Goal: Go to known website: Access a specific website the user already knows

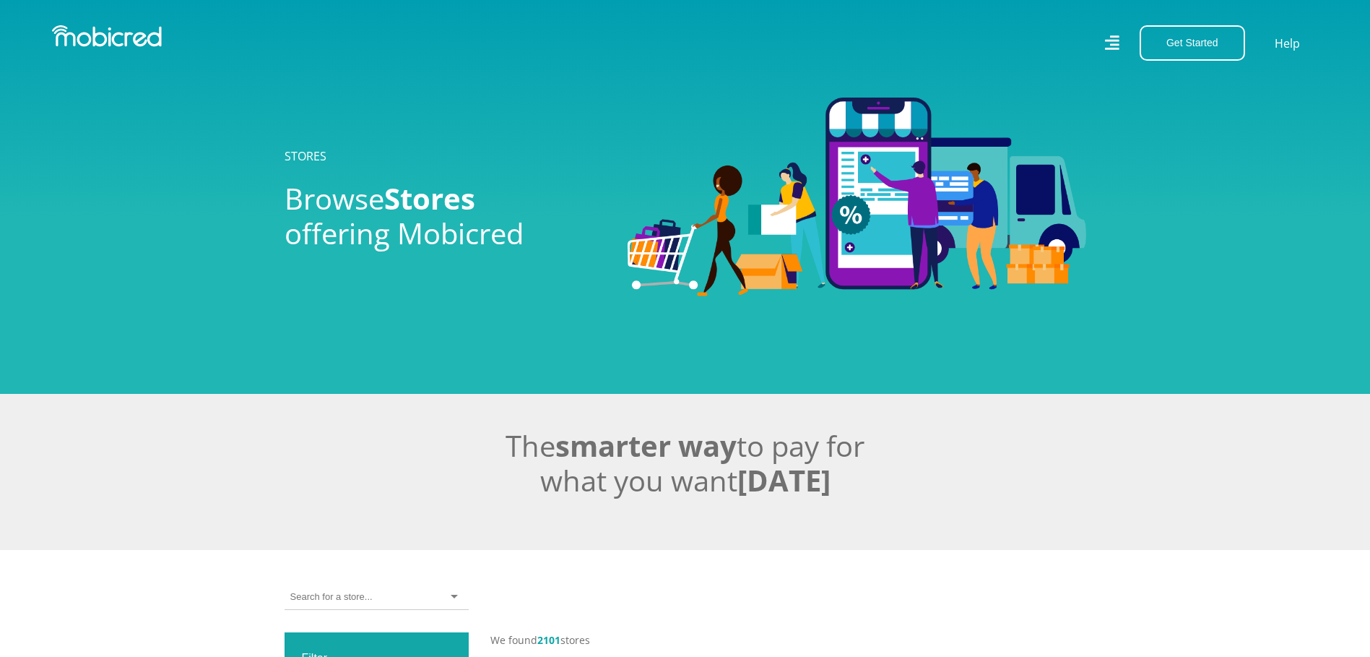
scroll to position [578, 0]
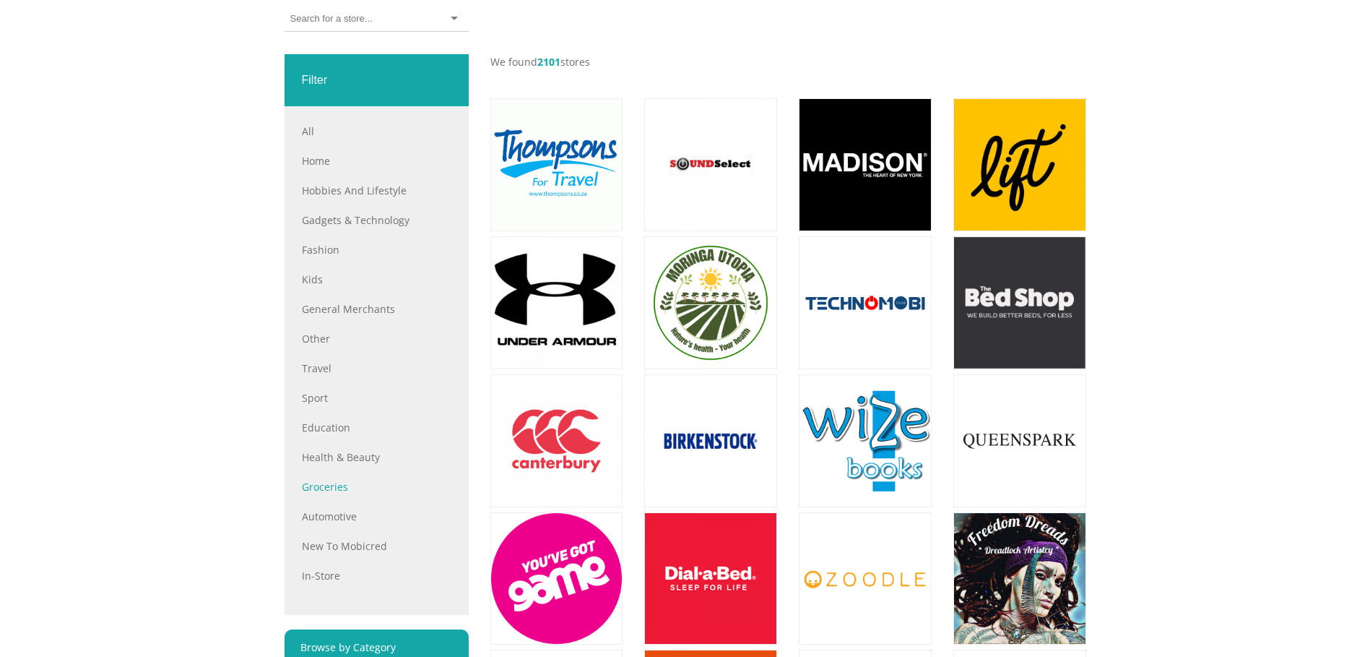
click at [335, 494] on link "Groceries" at bounding box center [377, 486] width 150 height 15
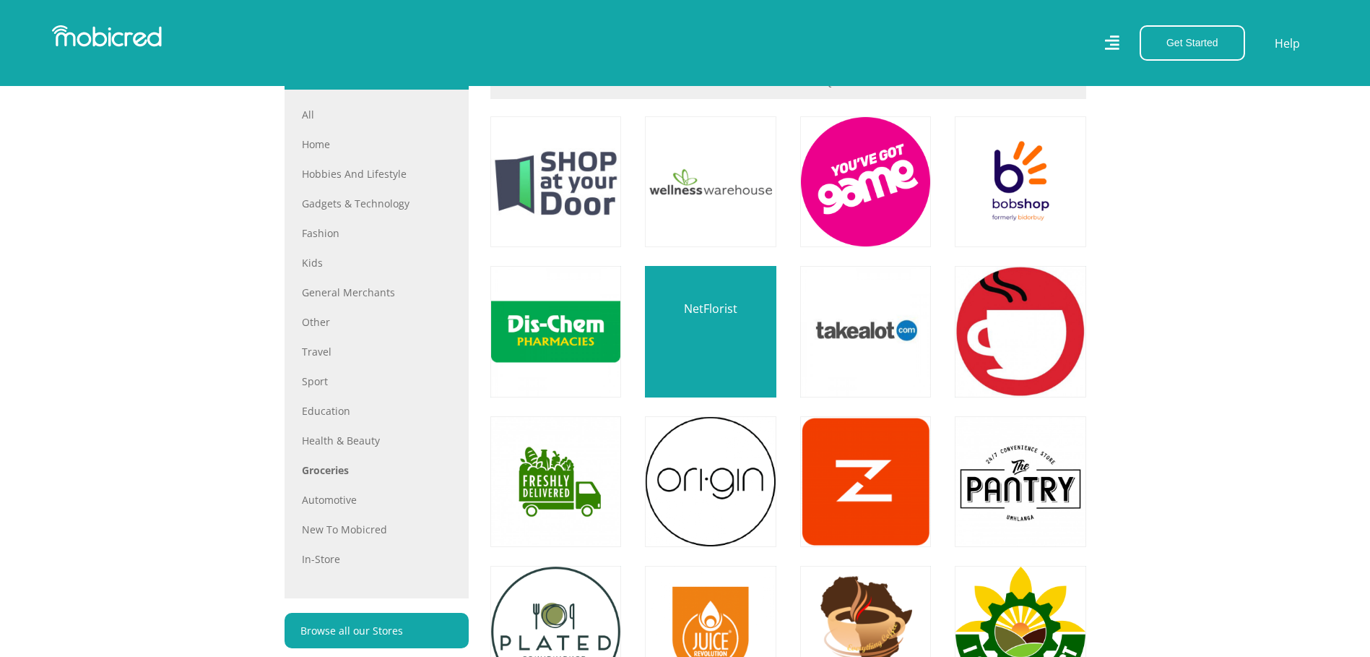
scroll to position [795, 0]
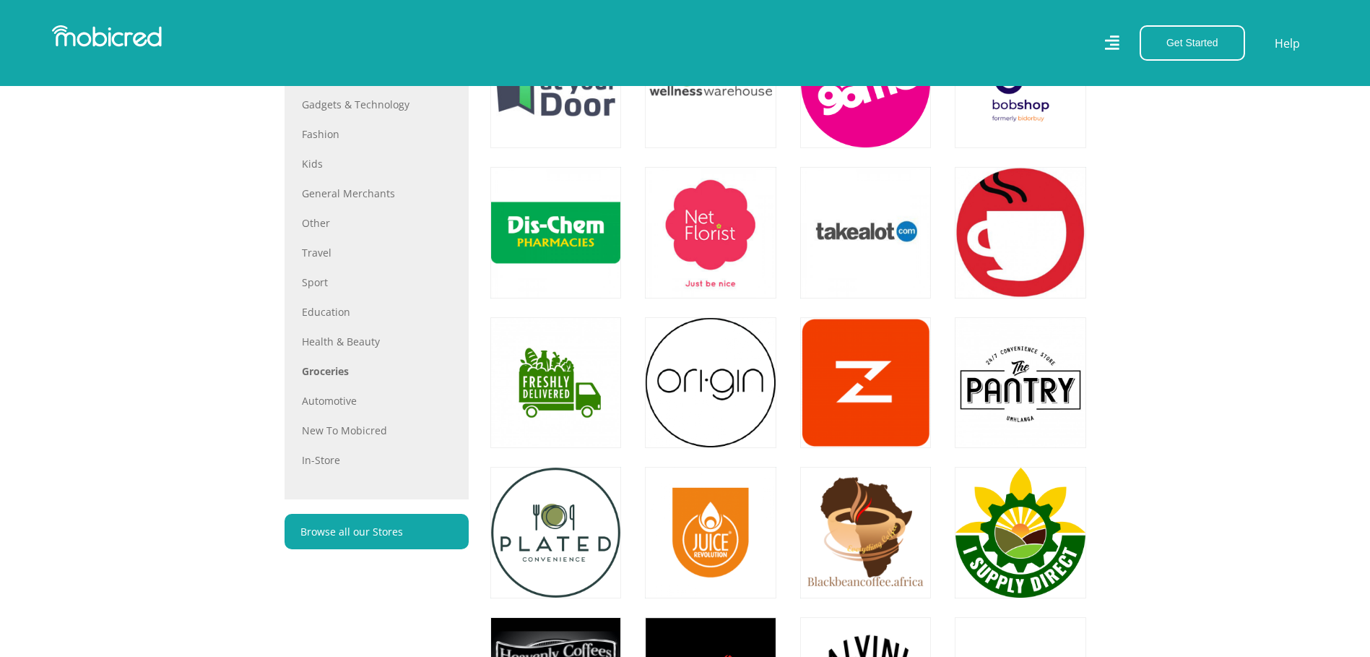
drag, startPoint x: 732, startPoint y: 259, endPoint x: 1228, endPoint y: 298, distance: 497.8
click at [1228, 301] on section "STORES Find Groceries Stores Change Categories All All Home Hobbies and Lifesty…" at bounding box center [685, 578] width 1370 height 1646
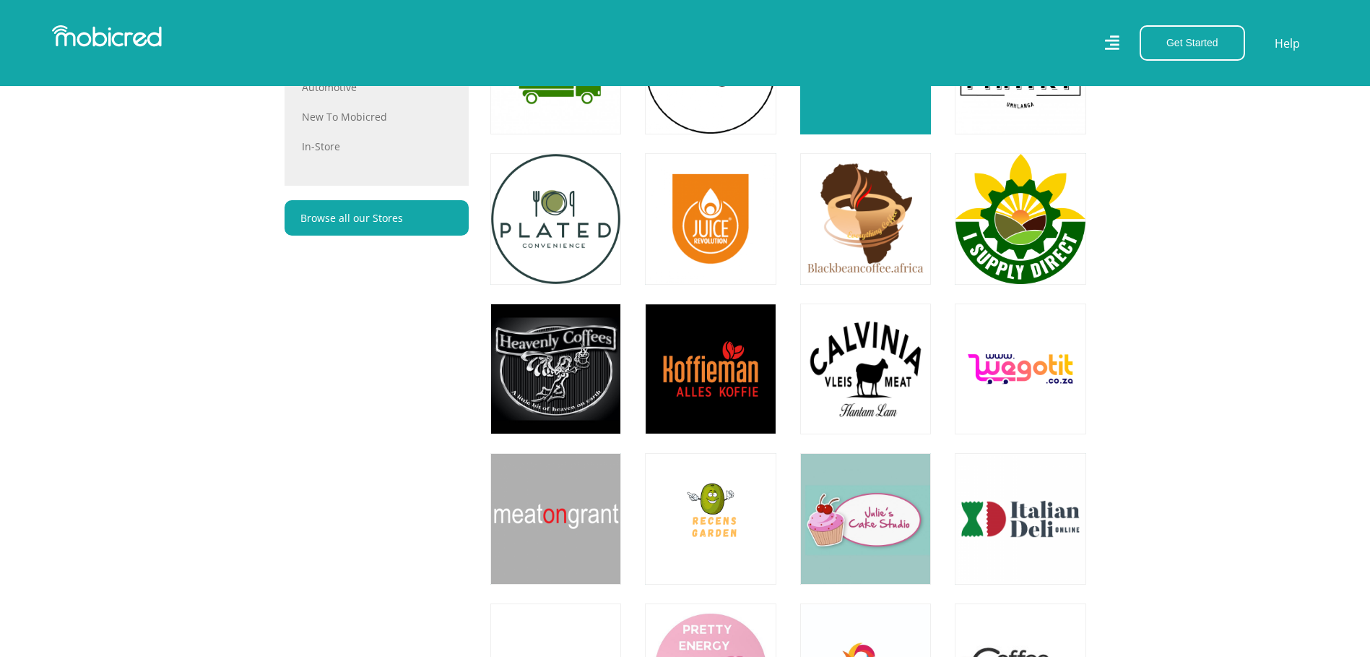
scroll to position [1011, 0]
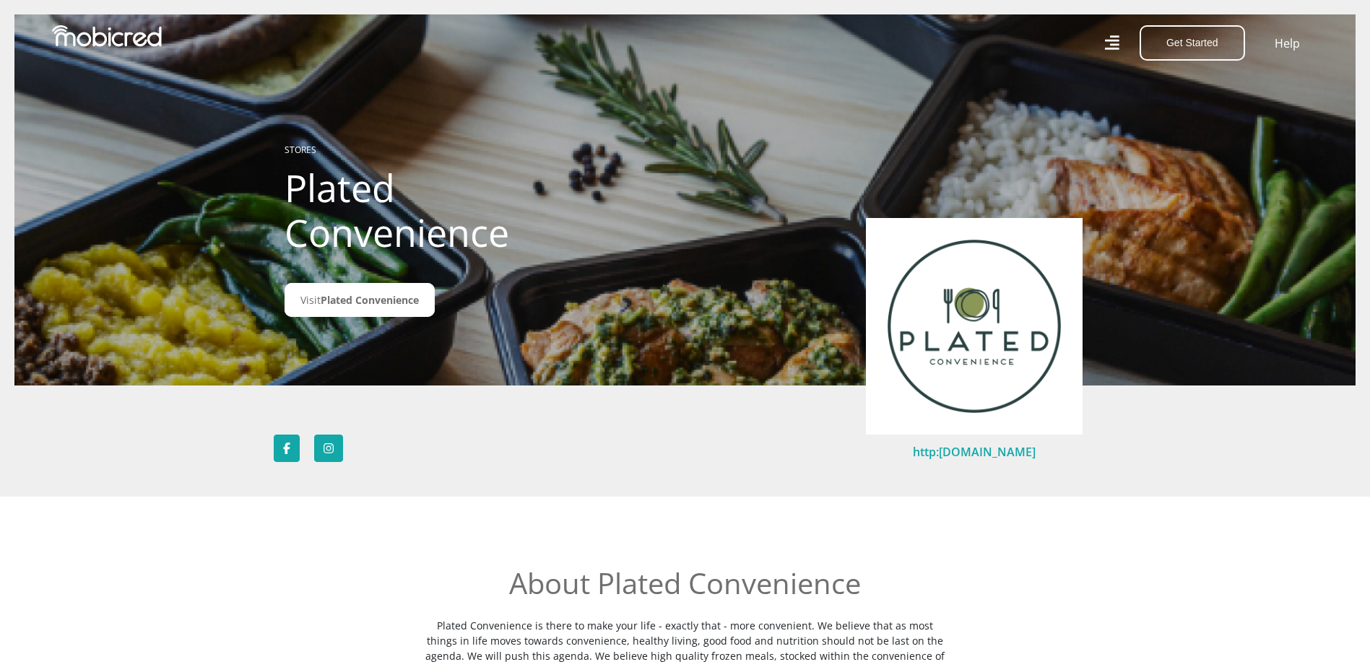
click at [1016, 449] on link "http:www.plated.co.za" at bounding box center [974, 452] width 123 height 16
